Goal: Information Seeking & Learning: Understand process/instructions

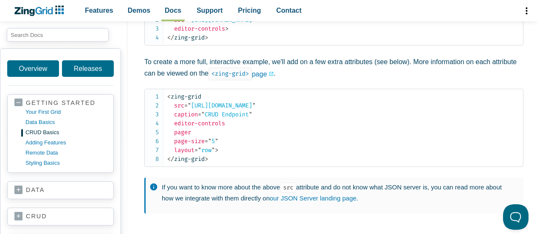
scroll to position [397, 0]
click at [268, 73] on link "<zing-grid> page" at bounding box center [241, 73] width 65 height 13
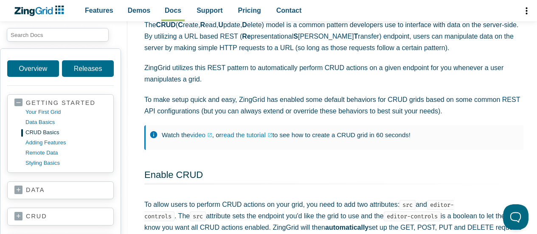
scroll to position [71, 0]
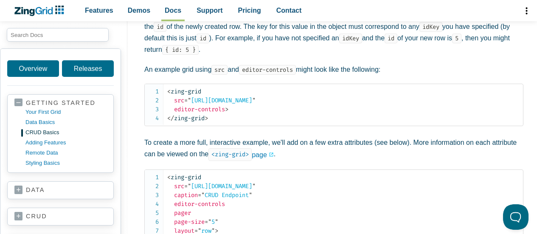
scroll to position [316, 0]
click at [234, 111] on code "< zing-grid src = " https://zinggrid-rest-example-datasets.glitch.me/comments "…" at bounding box center [345, 105] width 356 height 36
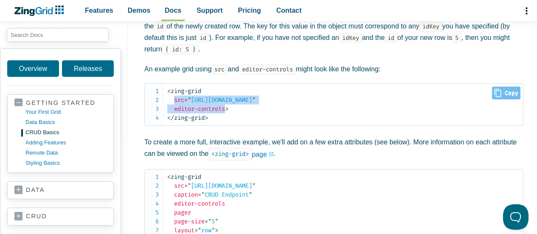
drag, startPoint x: 227, startPoint y: 111, endPoint x: 174, endPoint y: 105, distance: 53.8
click at [174, 105] on span "< zing-grid src = " https://zinggrid-rest-example-datasets.glitch.me/comments "…" at bounding box center [211, 100] width 88 height 25
copy span "src = " https://zinggrid-rest-example-datasets.glitch.me/comments " editor-cont…"
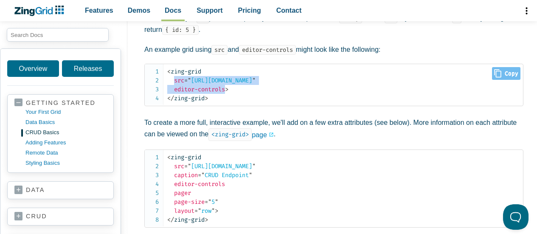
scroll to position [336, 0]
copy span "src = " https://zinggrid-rest-example-datasets.glitch.me/comments " editor-cont…"
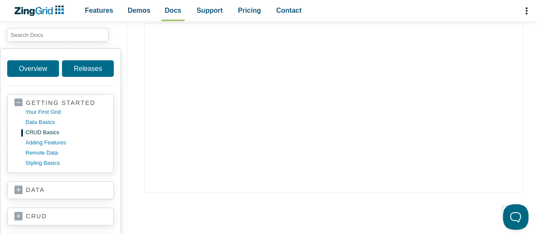
scroll to position [655, 0]
